Goal: Check status: Check status

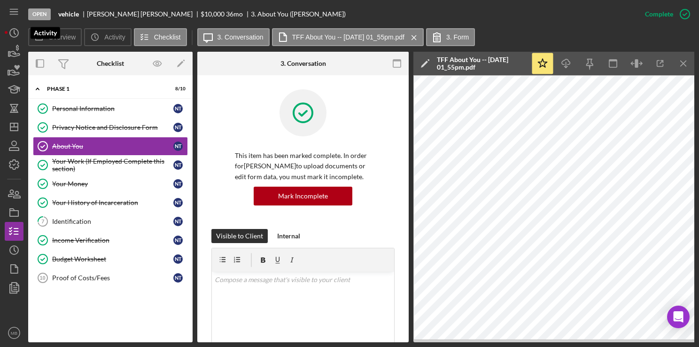
scroll to position [303, 0]
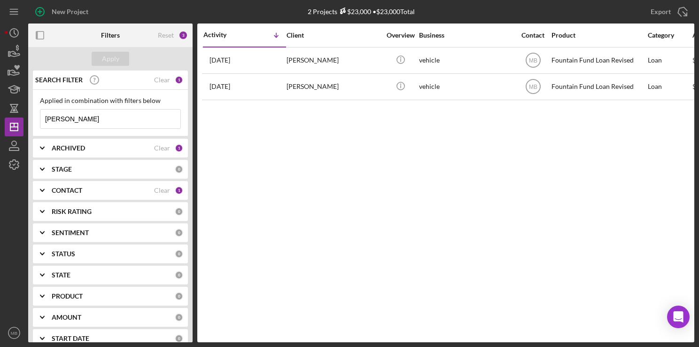
click at [87, 117] on input "[PERSON_NAME]" at bounding box center [110, 119] width 140 height 19
type input "t"
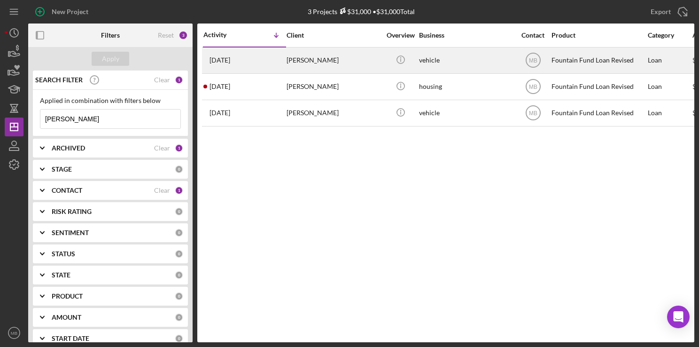
type input "[PERSON_NAME]"
click at [304, 61] on div "[PERSON_NAME]" at bounding box center [334, 60] width 94 height 25
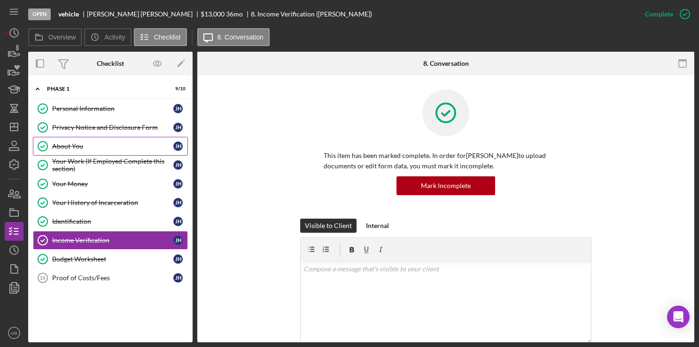
click at [73, 141] on link "About You About You [PERSON_NAME]" at bounding box center [110, 146] width 155 height 19
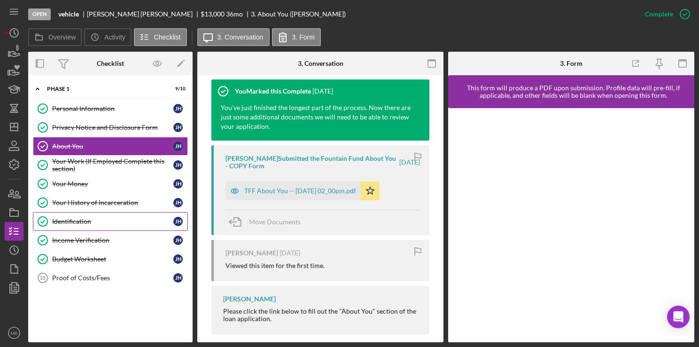
scroll to position [321, 0]
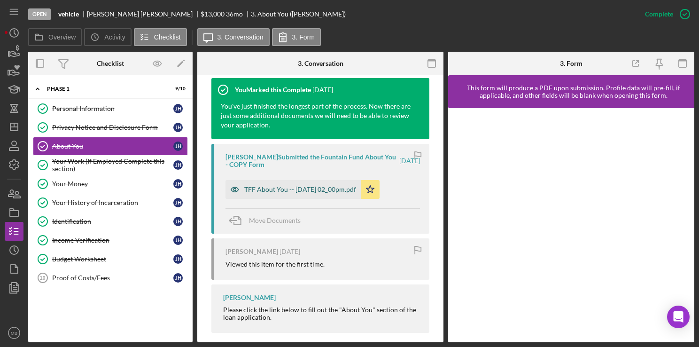
click at [325, 188] on div "TFF About You -- [DATE] 02_00pm.pdf" at bounding box center [300, 190] width 112 height 8
